Goal: Task Accomplishment & Management: Manage account settings

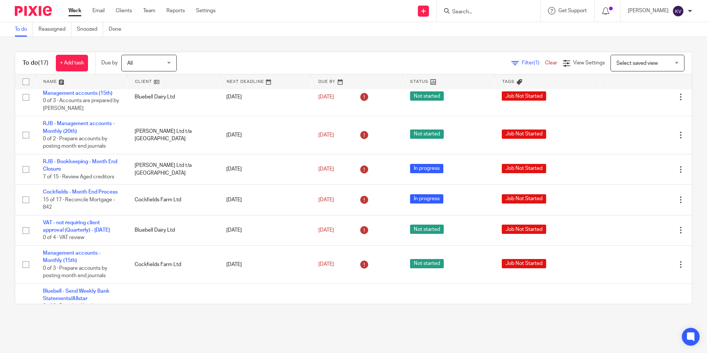
scroll to position [296, 0]
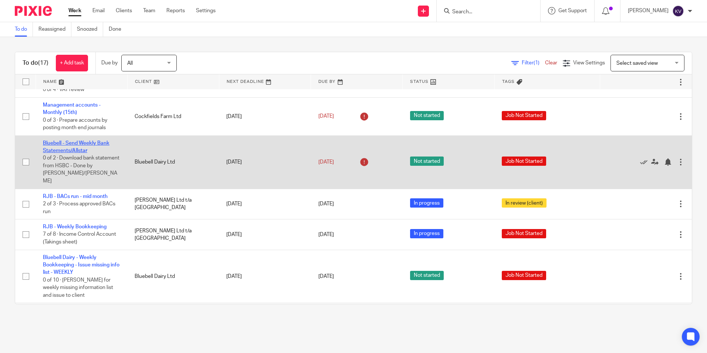
click at [53, 153] on link "Bluebell - Send Weekly Bank Statements/Allstar" at bounding box center [76, 146] width 67 height 13
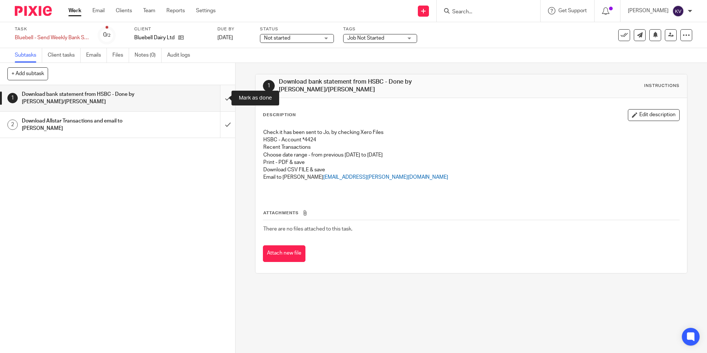
click at [221, 95] on input "submit" at bounding box center [117, 98] width 235 height 26
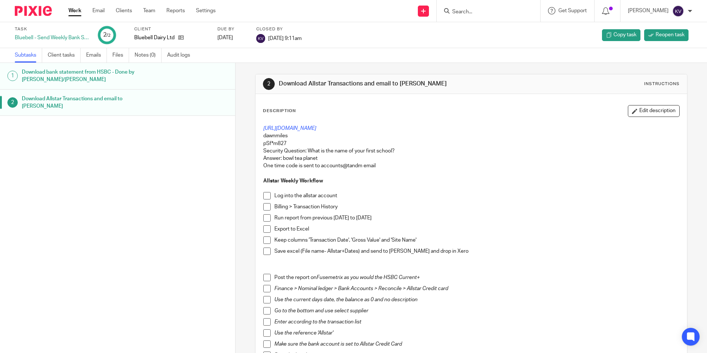
click at [74, 7] on link "Work" at bounding box center [74, 10] width 13 height 7
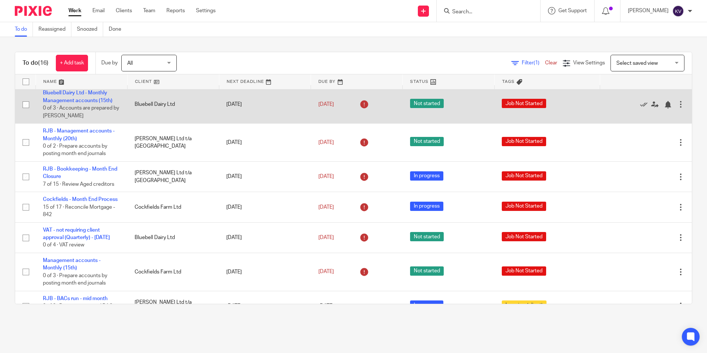
scroll to position [148, 0]
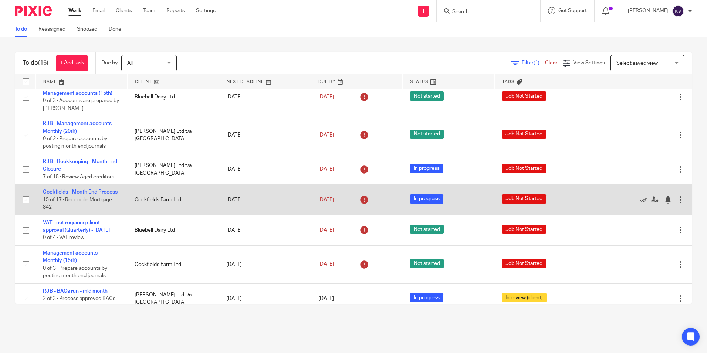
click at [47, 192] on link "Cockfields - Month End Process" at bounding box center [80, 191] width 75 height 5
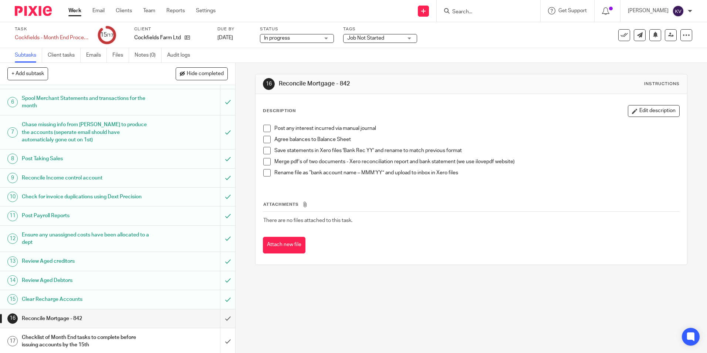
scroll to position [115, 0]
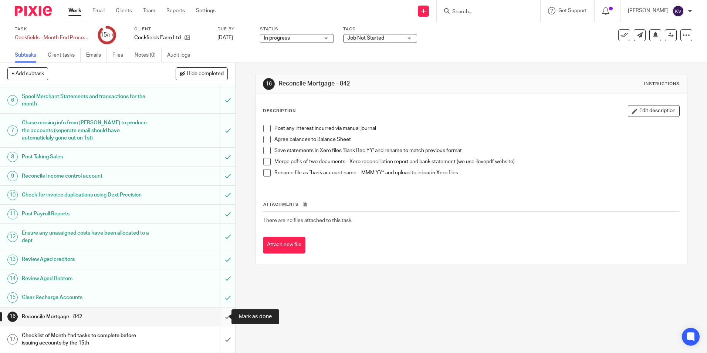
click at [219, 317] on input "submit" at bounding box center [117, 316] width 235 height 18
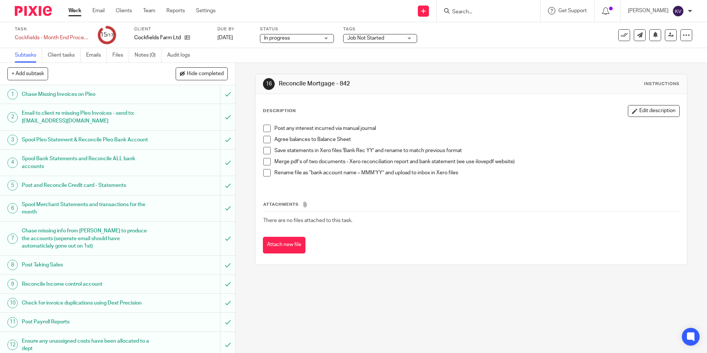
click at [76, 9] on link "Work" at bounding box center [74, 10] width 13 height 7
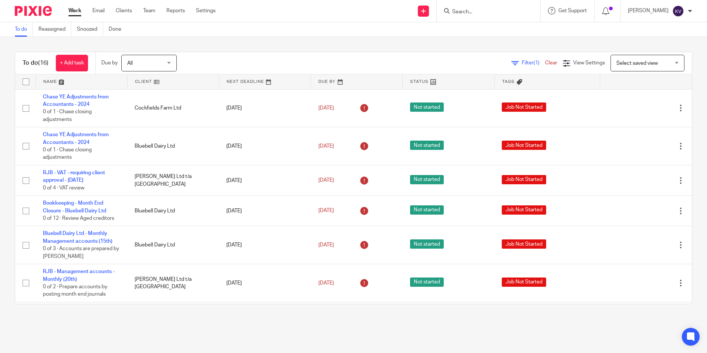
click at [468, 14] on input "Search" at bounding box center [484, 12] width 67 height 7
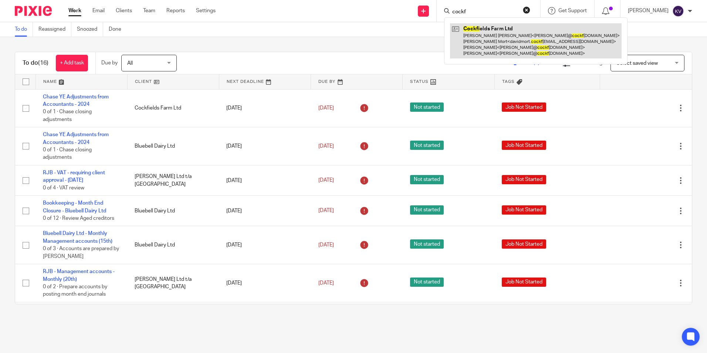
type input "cockf"
click at [499, 44] on link at bounding box center [535, 40] width 171 height 35
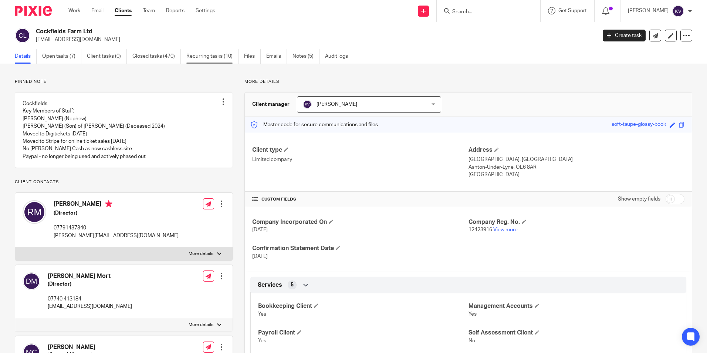
click at [210, 58] on link "Recurring tasks (10)" at bounding box center [212, 56] width 52 height 14
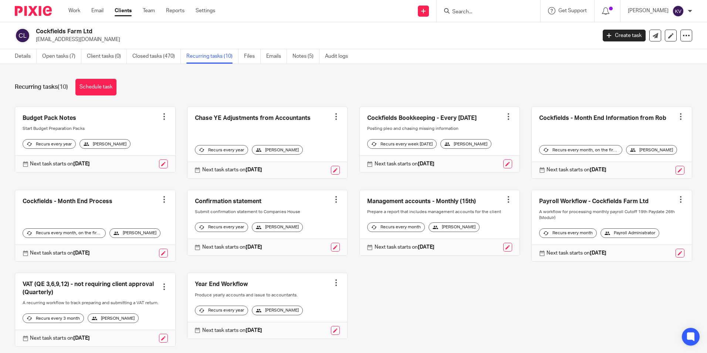
click at [78, 209] on link at bounding box center [95, 225] width 160 height 71
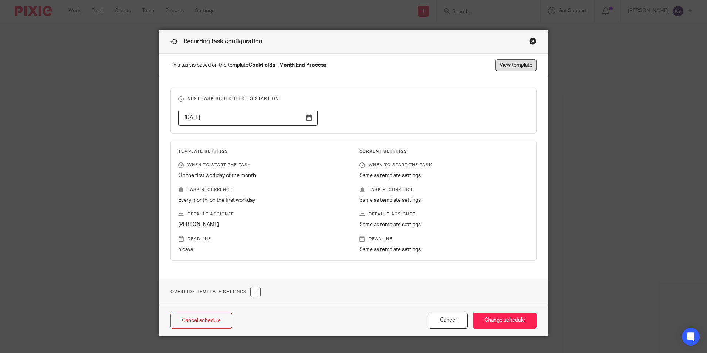
click at [500, 64] on link "View template" at bounding box center [515, 65] width 41 height 12
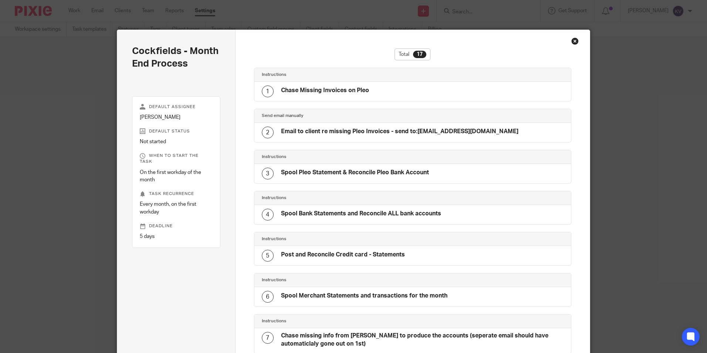
scroll to position [486, 0]
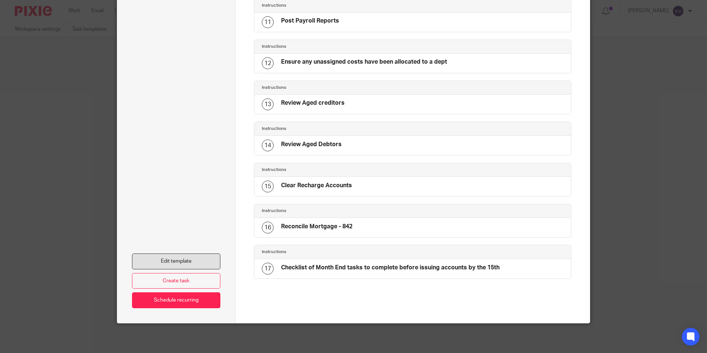
click at [186, 262] on link "Edit template" at bounding box center [176, 261] width 88 height 16
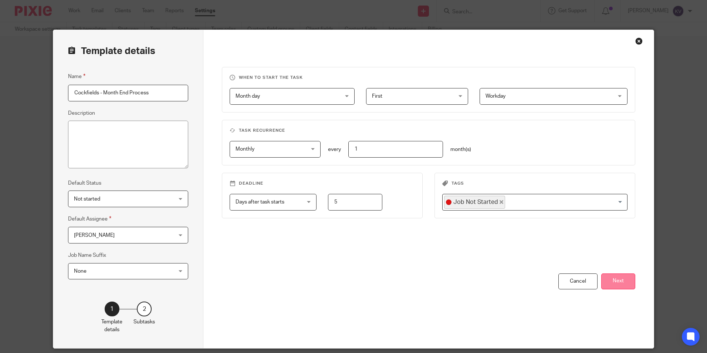
click at [629, 285] on button "Next" at bounding box center [618, 281] width 34 height 16
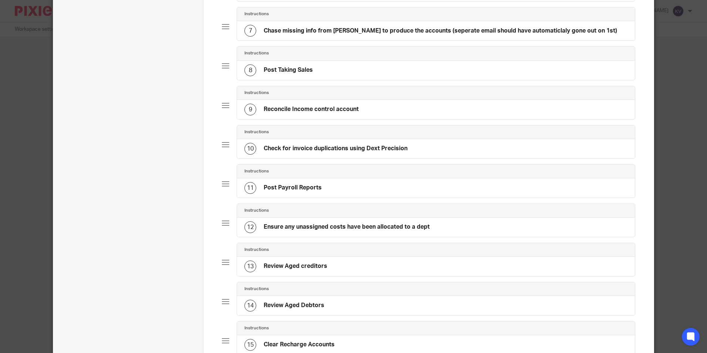
scroll to position [444, 0]
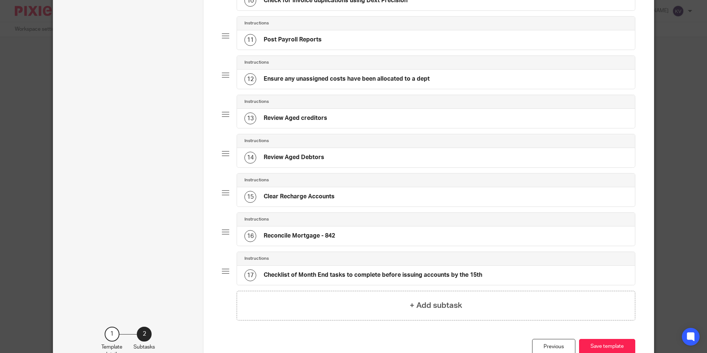
click at [269, 232] on h4 "Reconcile Mortgage - 842" at bounding box center [299, 236] width 71 height 8
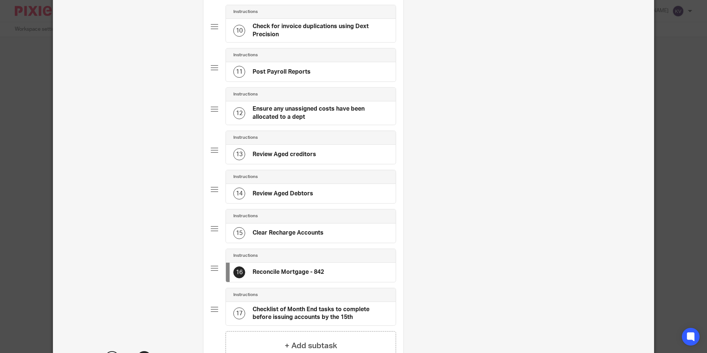
scroll to position [0, 0]
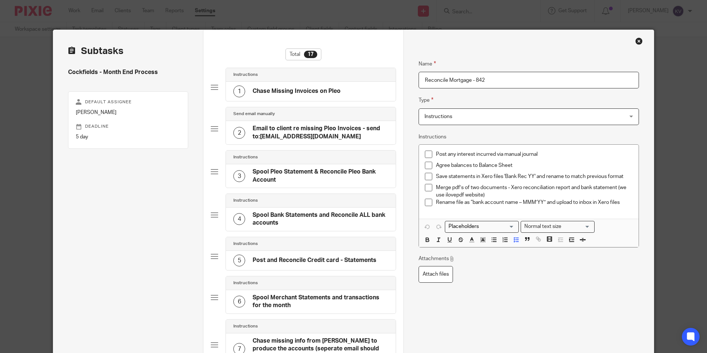
click at [475, 81] on input "Reconcile Mortgage - 842" at bounding box center [528, 80] width 220 height 17
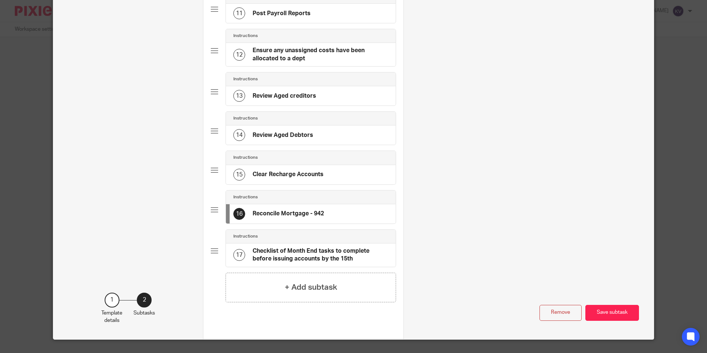
scroll to position [518, 0]
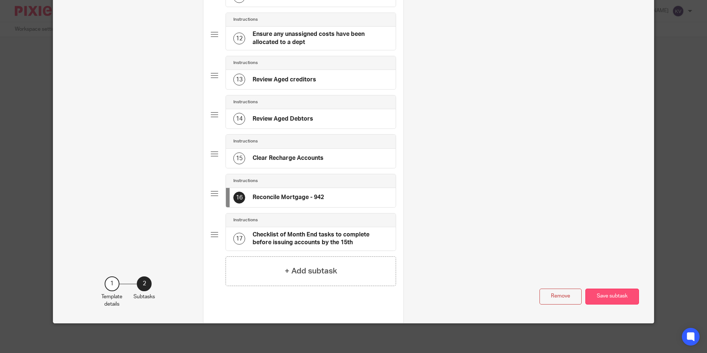
type input "Reconcile Mortgage - 942"
click at [607, 290] on button "Save subtask" at bounding box center [612, 296] width 54 height 16
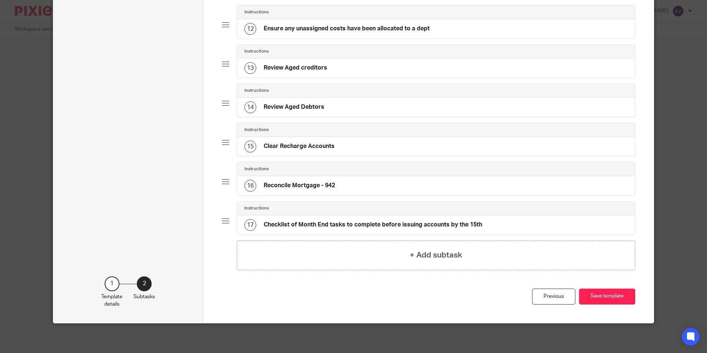
scroll to position [494, 0]
click at [599, 296] on button "Save template" at bounding box center [607, 296] width 56 height 16
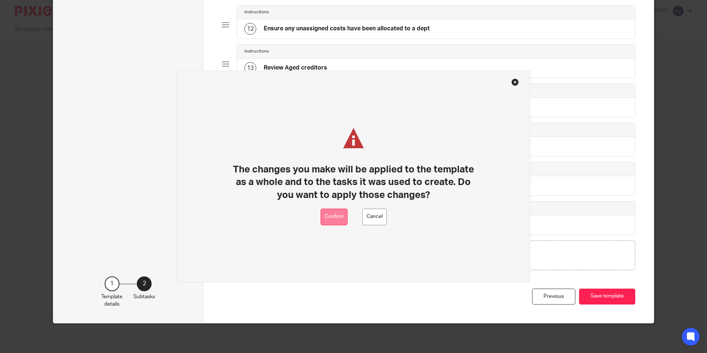
click at [325, 215] on button "Confirm" at bounding box center [333, 216] width 27 height 17
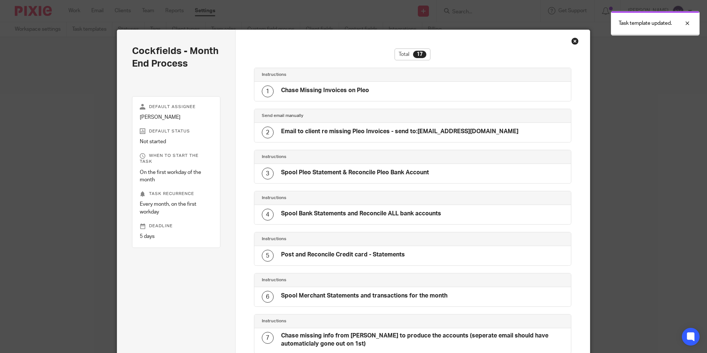
scroll to position [486, 0]
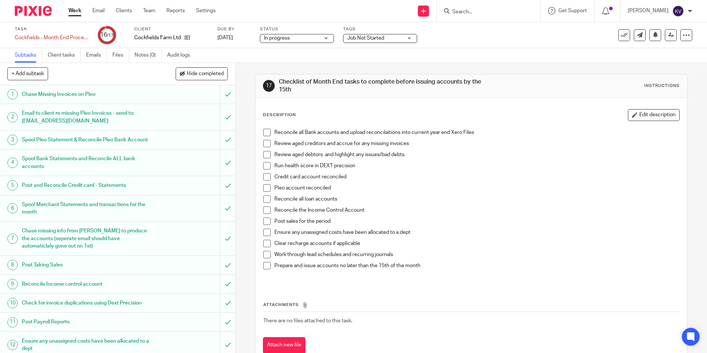
scroll to position [115, 0]
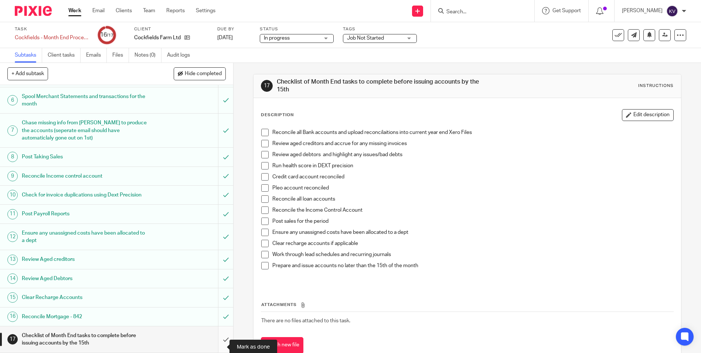
click at [220, 344] on input "submit" at bounding box center [116, 339] width 233 height 26
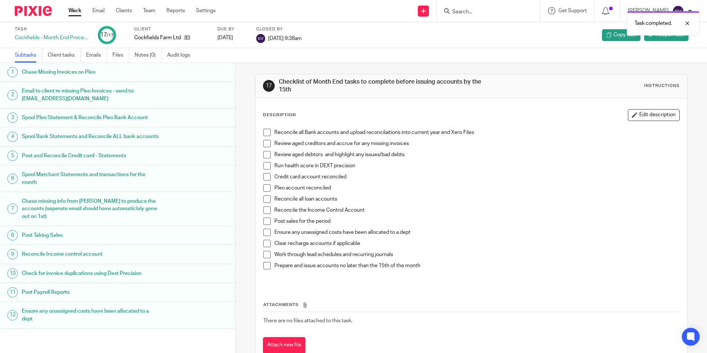
click at [72, 9] on link "Work" at bounding box center [74, 10] width 13 height 7
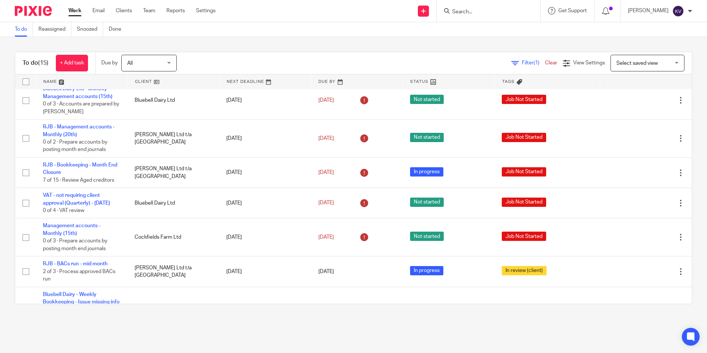
scroll to position [148, 0]
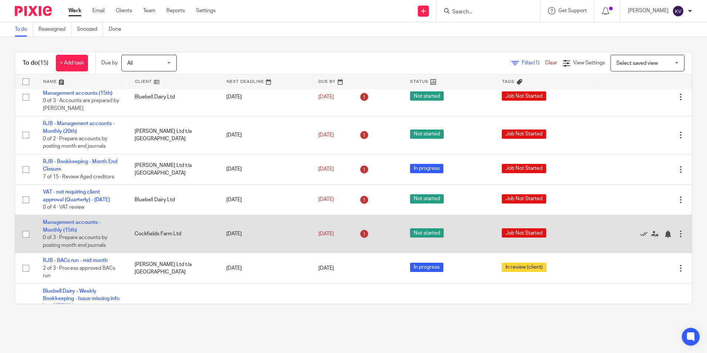
click at [55, 234] on td "Management accounts - Monthly (15th) 0 of 3 · Prepare accounts by posting month…" at bounding box center [81, 234] width 92 height 38
click at [55, 232] on link "Management accounts - Monthly (15th)" at bounding box center [72, 226] width 58 height 13
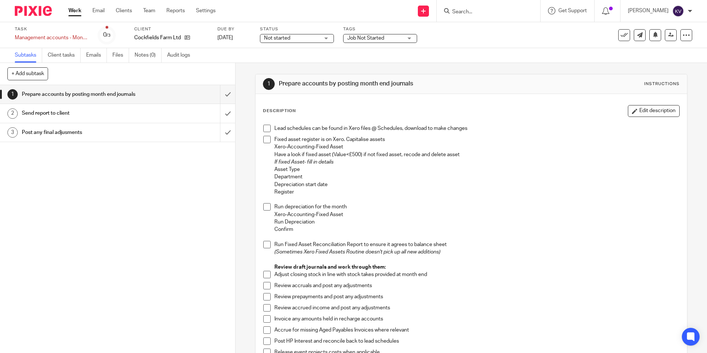
click at [73, 10] on link "Work" at bounding box center [74, 10] width 13 height 7
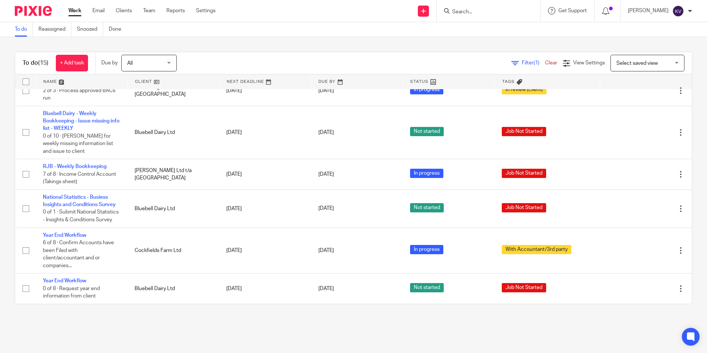
scroll to position [193, 0]
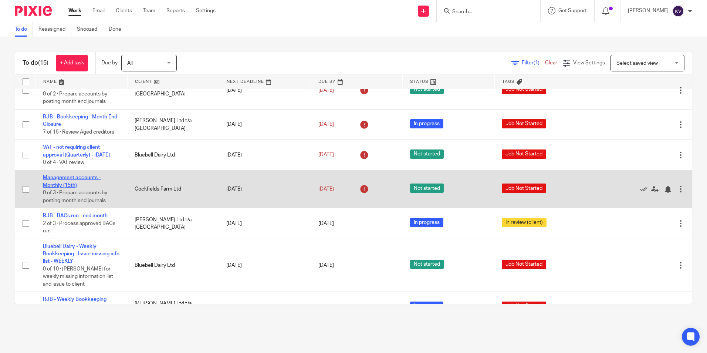
click at [50, 187] on link "Management accounts - Monthly (15th)" at bounding box center [72, 181] width 58 height 13
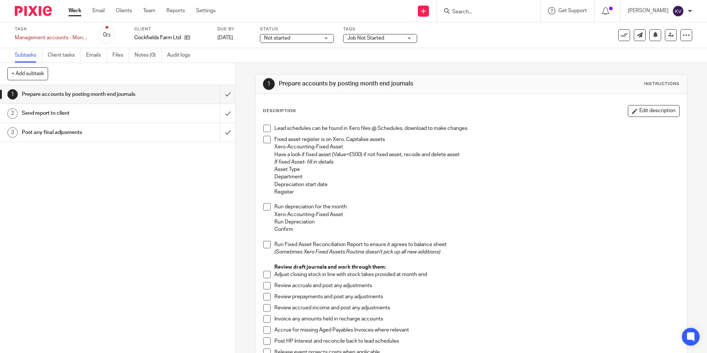
click at [263, 128] on span at bounding box center [266, 128] width 7 height 7
click at [263, 140] on span at bounding box center [266, 139] width 7 height 7
click at [265, 205] on span at bounding box center [266, 206] width 7 height 7
